Goal: Task Accomplishment & Management: Manage account settings

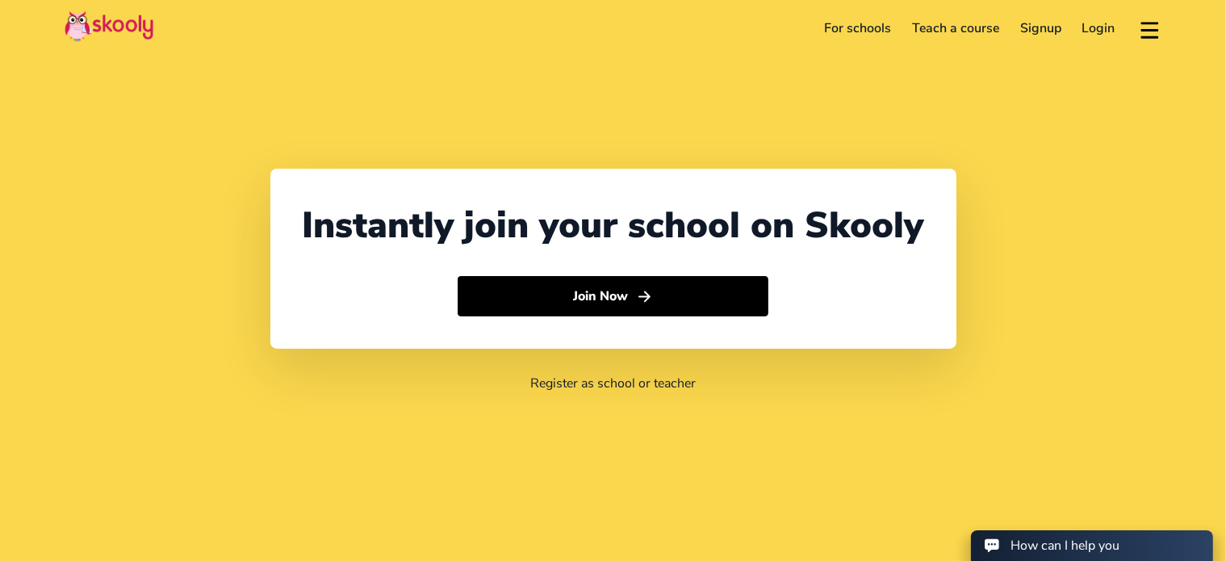
select select "27"
select select "[GEOGRAPHIC_DATA]"
select select "[GEOGRAPHIC_DATA]/[GEOGRAPHIC_DATA]"
click at [1103, 27] on link "Login" at bounding box center [1099, 28] width 54 height 26
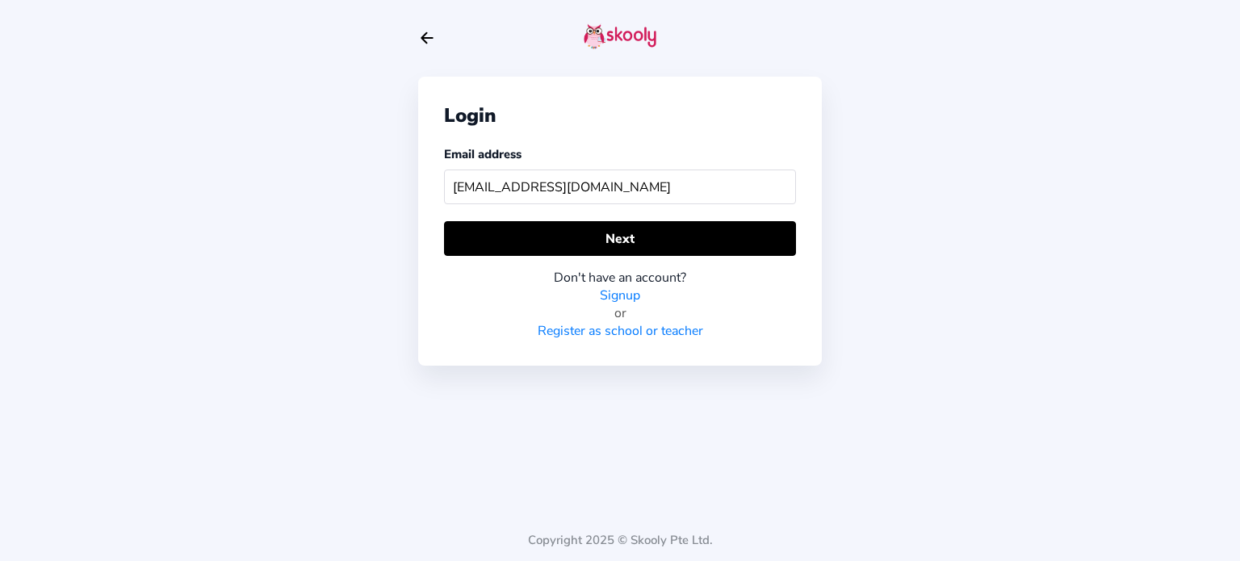
type input "[EMAIL_ADDRESS][DOMAIN_NAME]"
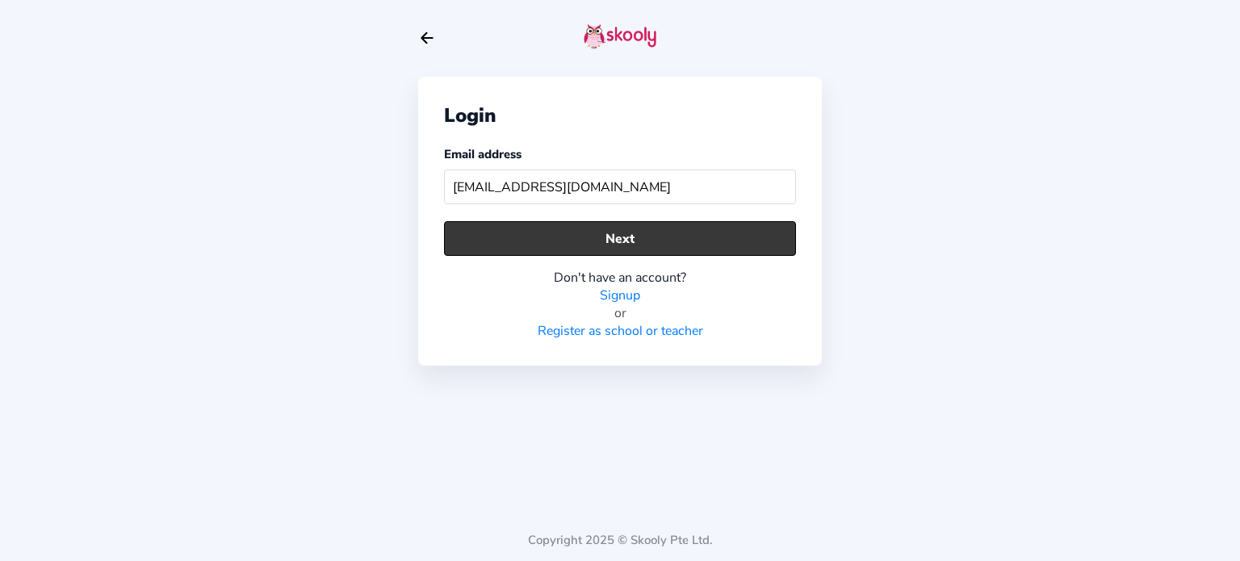
click at [600, 233] on button "Next" at bounding box center [620, 238] width 352 height 35
